Goal: Task Accomplishment & Management: Use online tool/utility

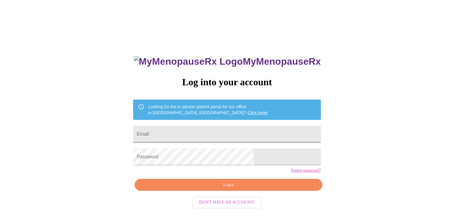
click at [219, 129] on input "Email" at bounding box center [227, 134] width 188 height 17
type input "marypettey@sbcglobal.net"
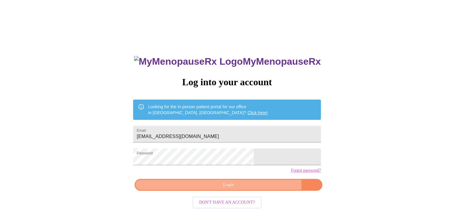
click at [252, 189] on span "Login" at bounding box center [229, 185] width 174 height 7
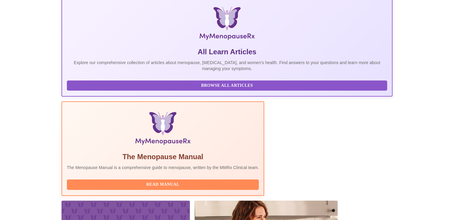
scroll to position [119, 0]
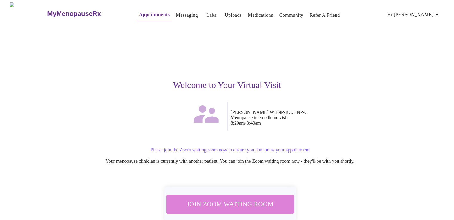
click at [249, 199] on span "Join Zoom Waiting Room" at bounding box center [230, 204] width 112 height 11
